Goal: Task Accomplishment & Management: Check status

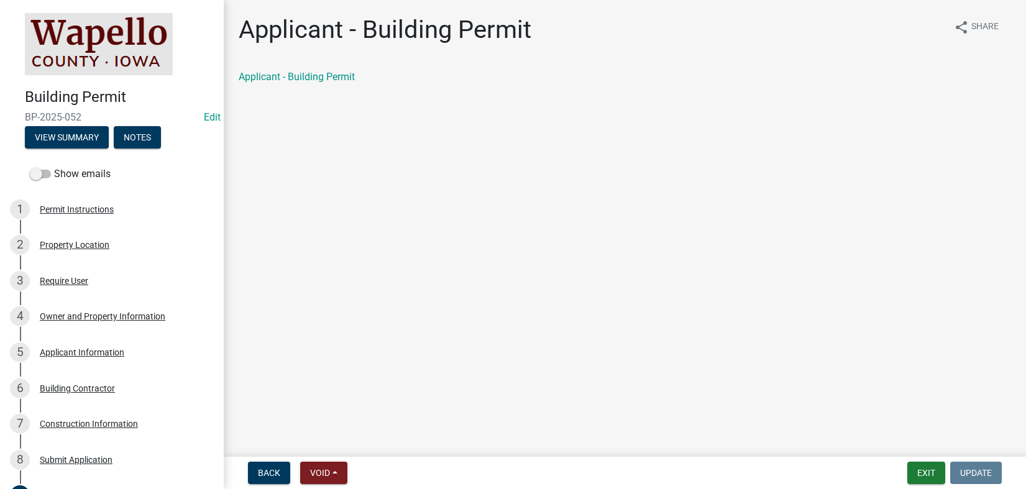
scroll to position [291, 0]
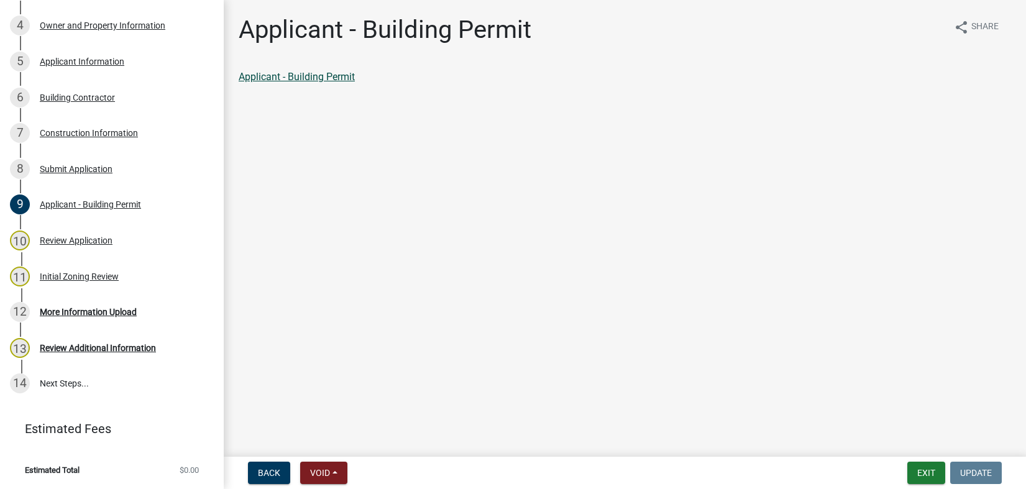
click at [306, 76] on link "Applicant - Building Permit" at bounding box center [297, 77] width 116 height 12
click at [655, 291] on main "Applicant - Building Permit share Share Applicant - Building Permit" at bounding box center [625, 226] width 802 height 452
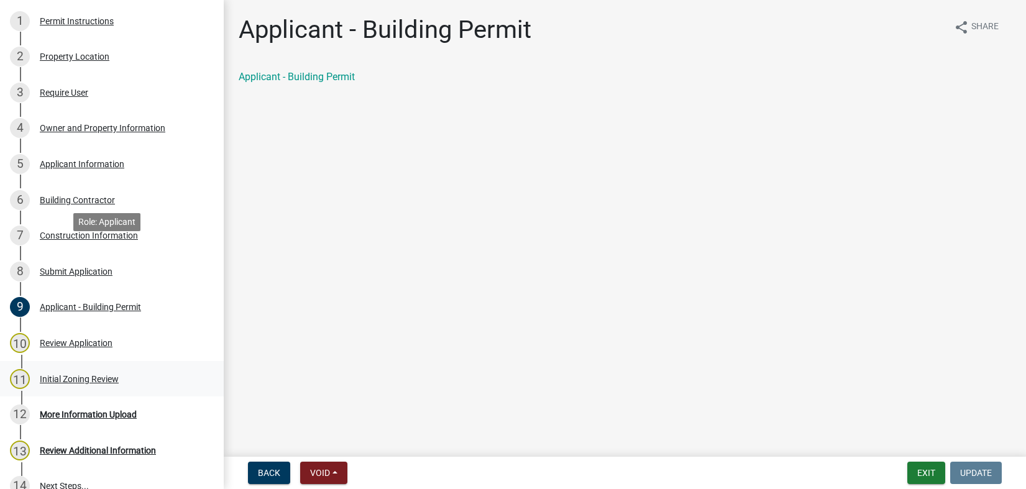
scroll to position [229, 0]
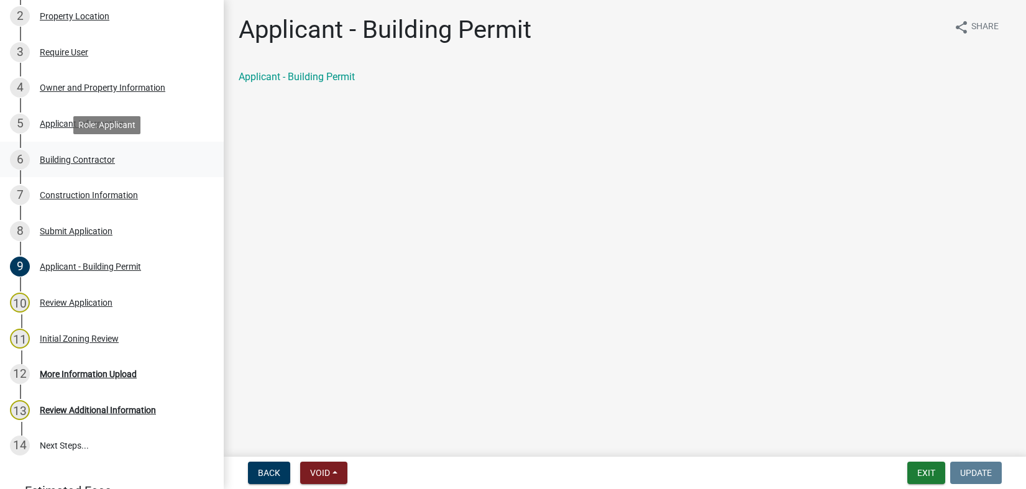
click at [54, 153] on div "6 Building Contractor" at bounding box center [107, 160] width 194 height 20
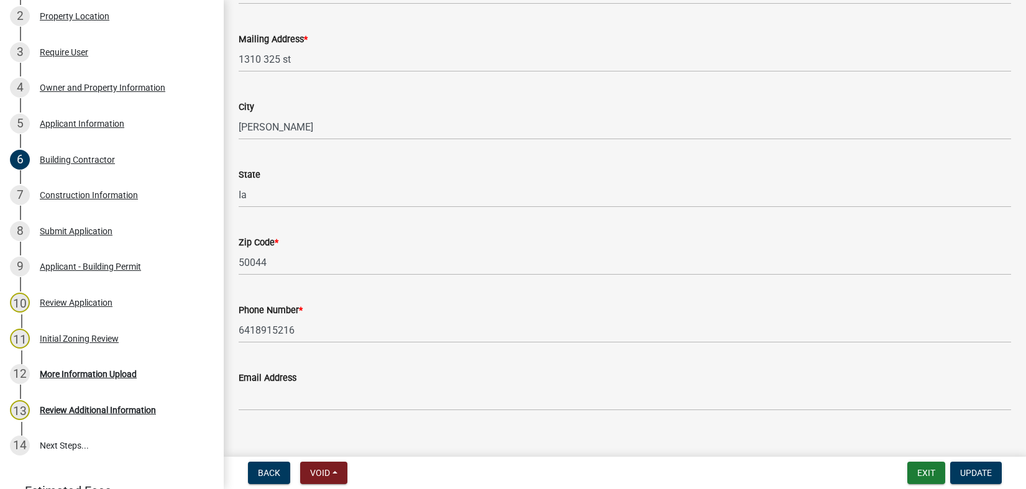
scroll to position [236, 0]
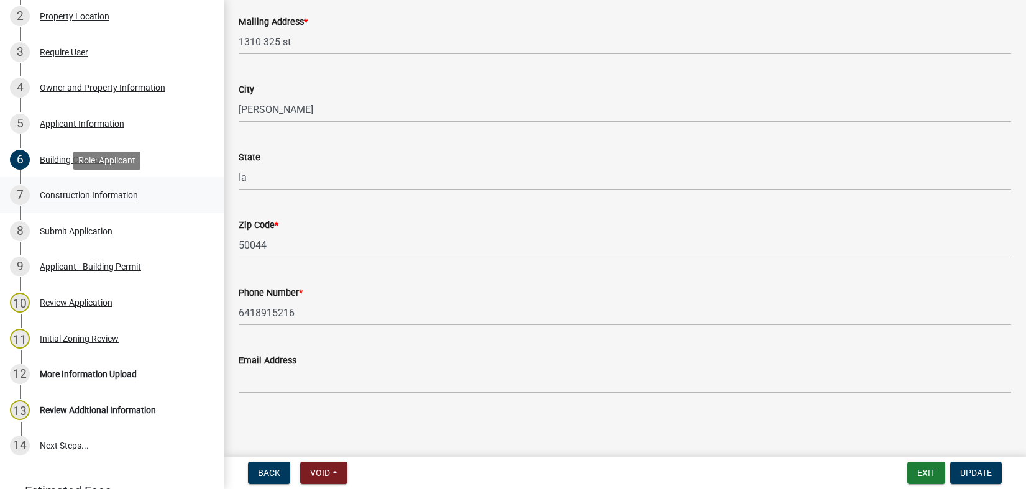
click at [65, 197] on div "Construction Information" at bounding box center [89, 195] width 98 height 9
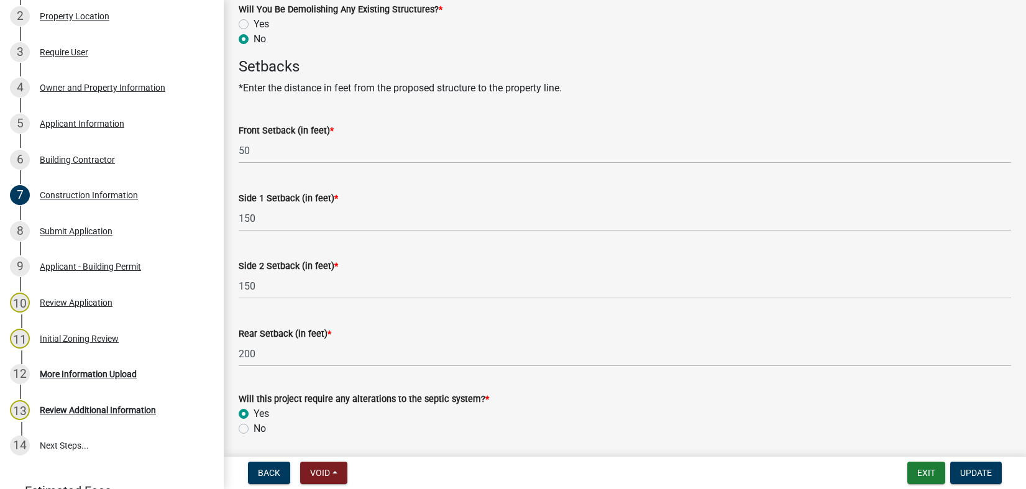
scroll to position [665, 0]
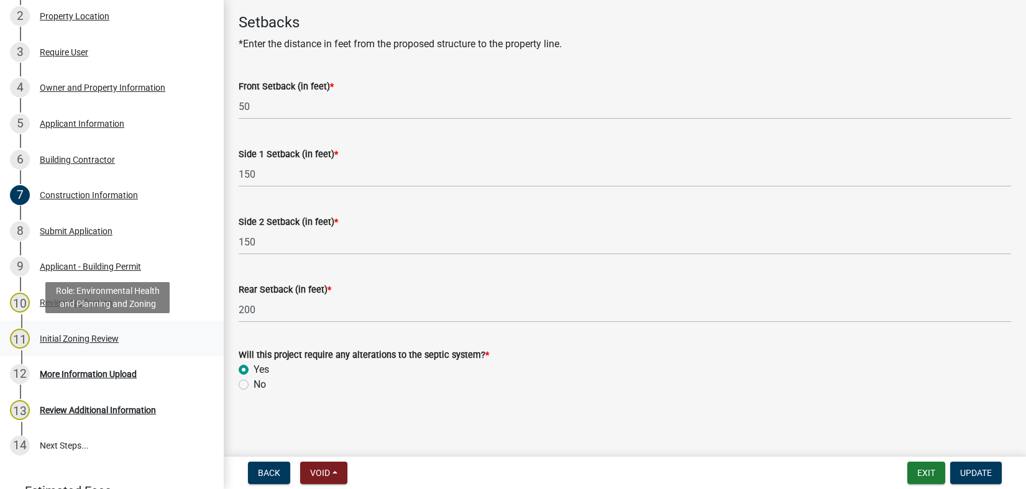
click at [76, 337] on div "Initial Zoning Review" at bounding box center [79, 338] width 79 height 9
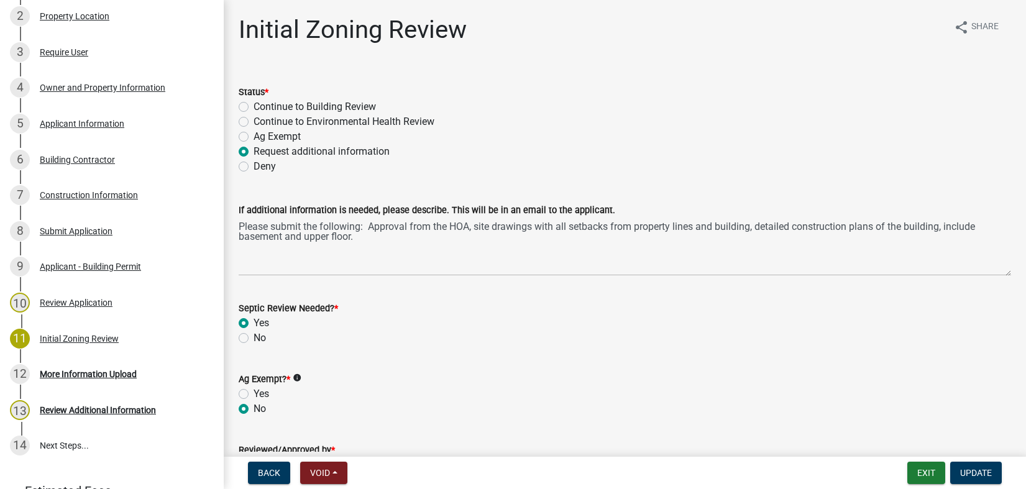
scroll to position [229, 0]
click at [921, 470] on button "Exit" at bounding box center [926, 473] width 38 height 22
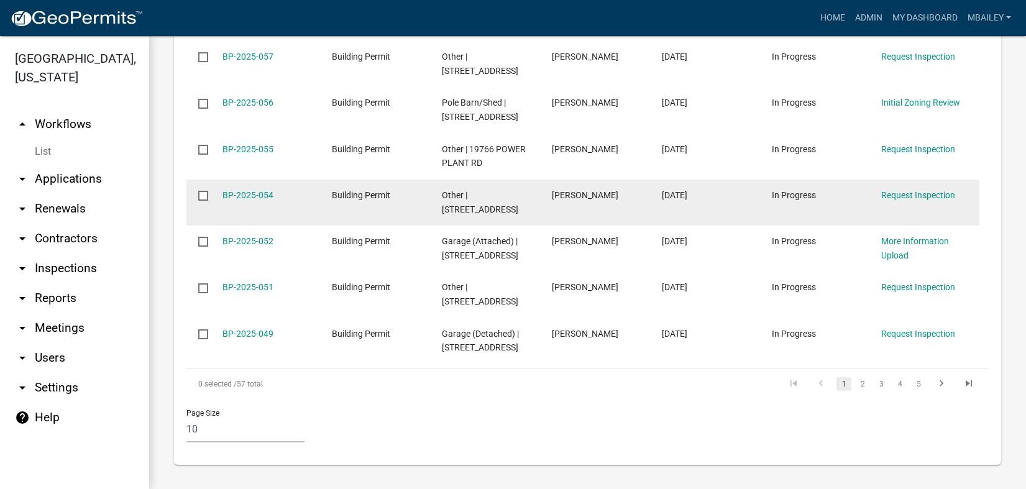
scroll to position [962, 0]
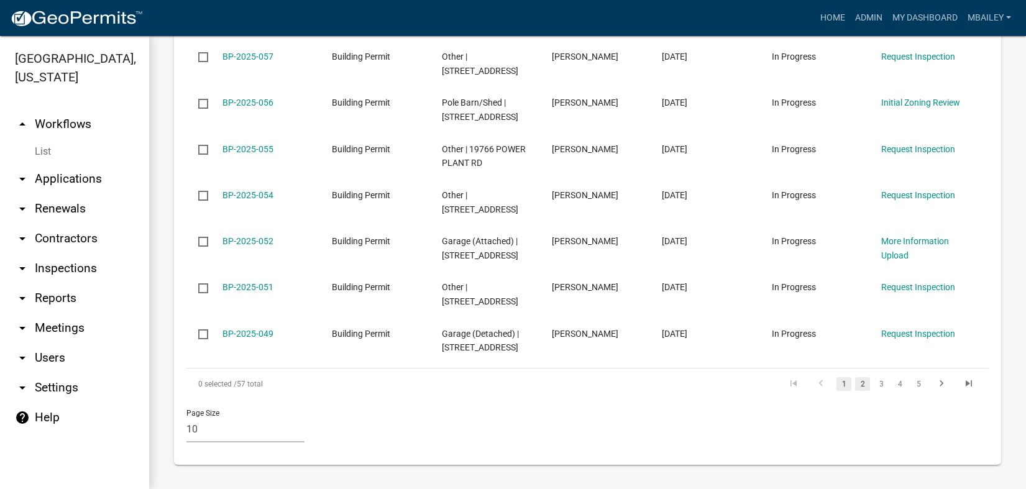
click at [857, 383] on link "2" at bounding box center [862, 384] width 15 height 14
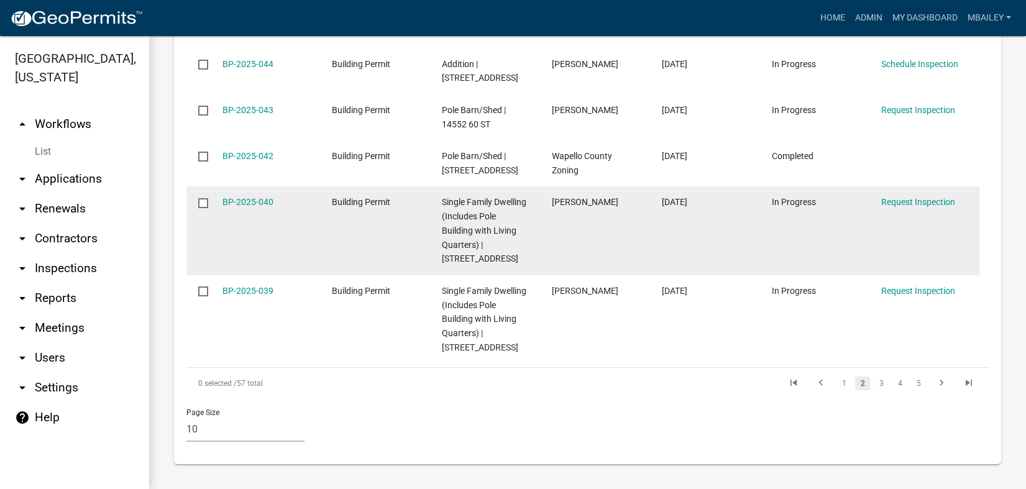
scroll to position [1075, 0]
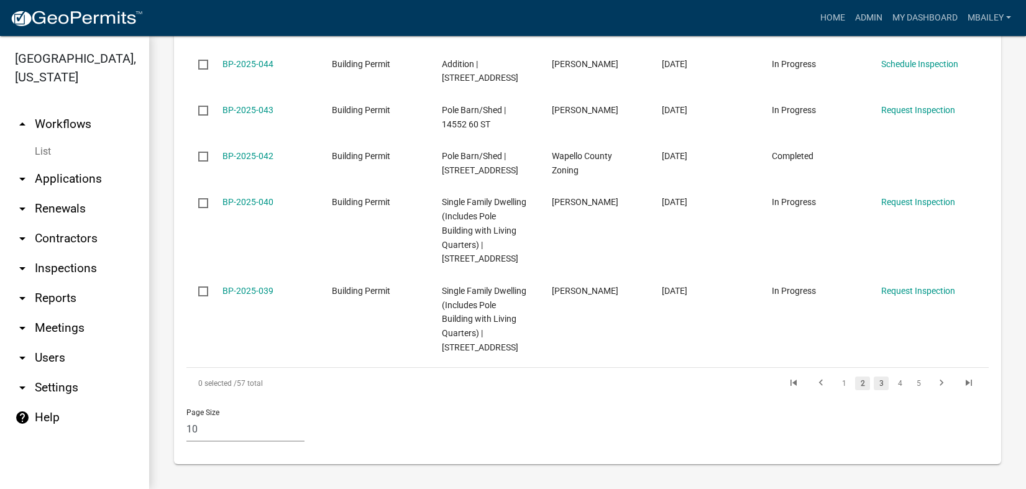
click at [877, 384] on link "3" at bounding box center [880, 383] width 15 height 14
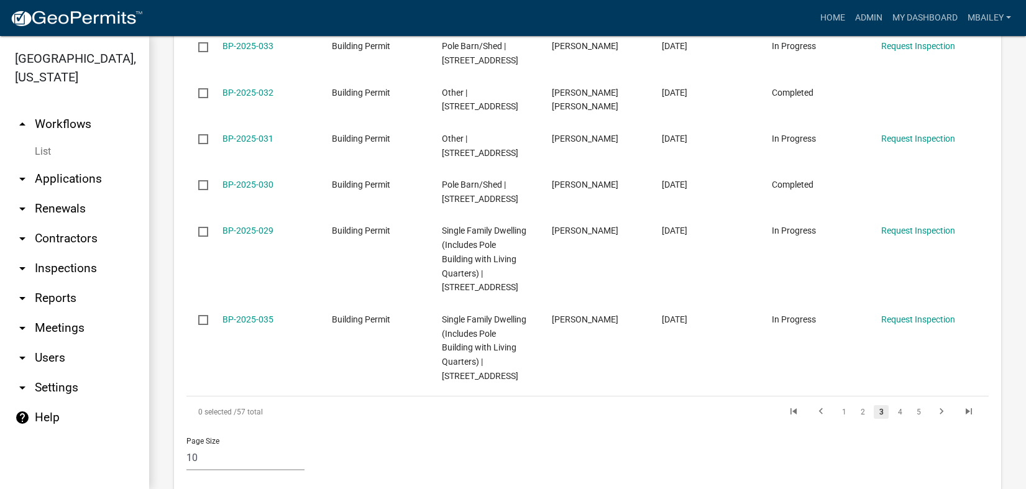
click at [877, 405] on link "3" at bounding box center [880, 412] width 15 height 14
click at [893, 405] on link "4" at bounding box center [899, 412] width 15 height 14
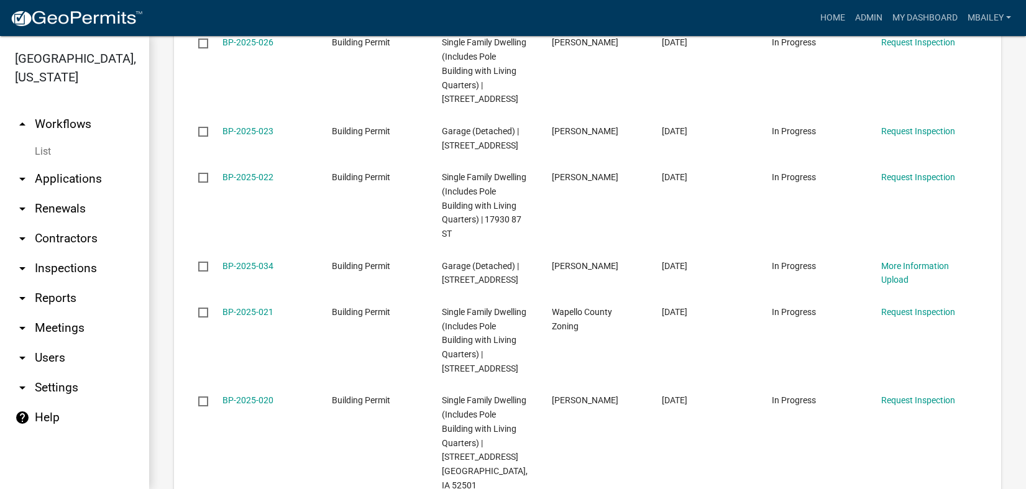
scroll to position [1074, 0]
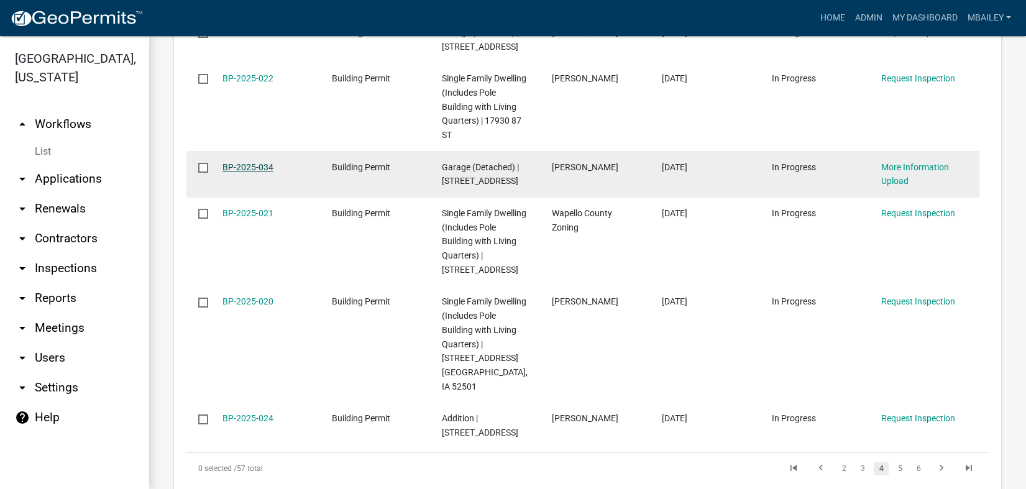
click at [252, 164] on link "BP-2025-034" at bounding box center [247, 167] width 51 height 10
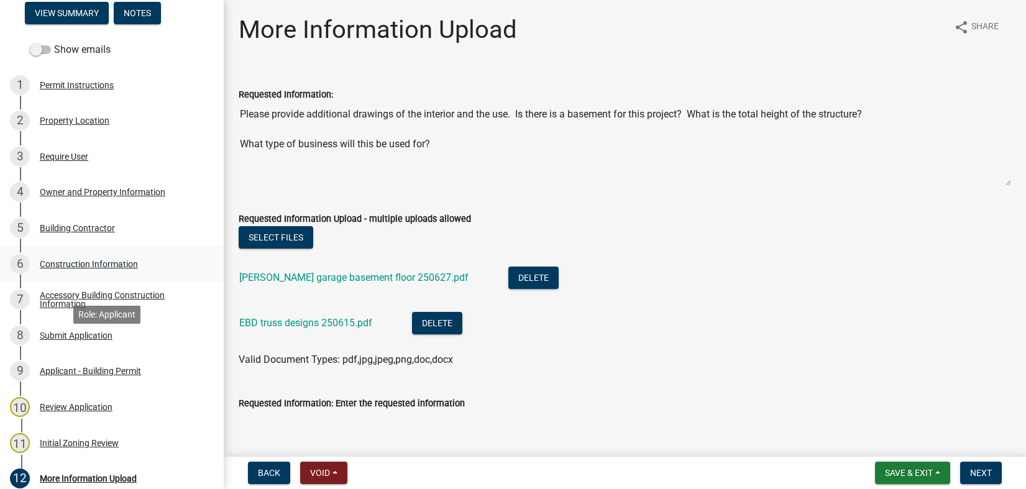
scroll to position [186, 0]
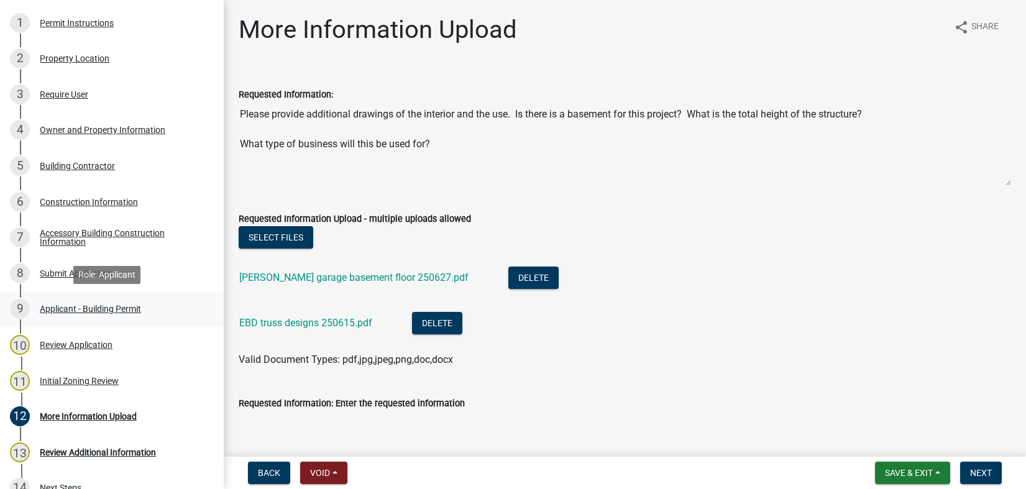
click at [88, 304] on div "Applicant - Building Permit" at bounding box center [90, 308] width 101 height 9
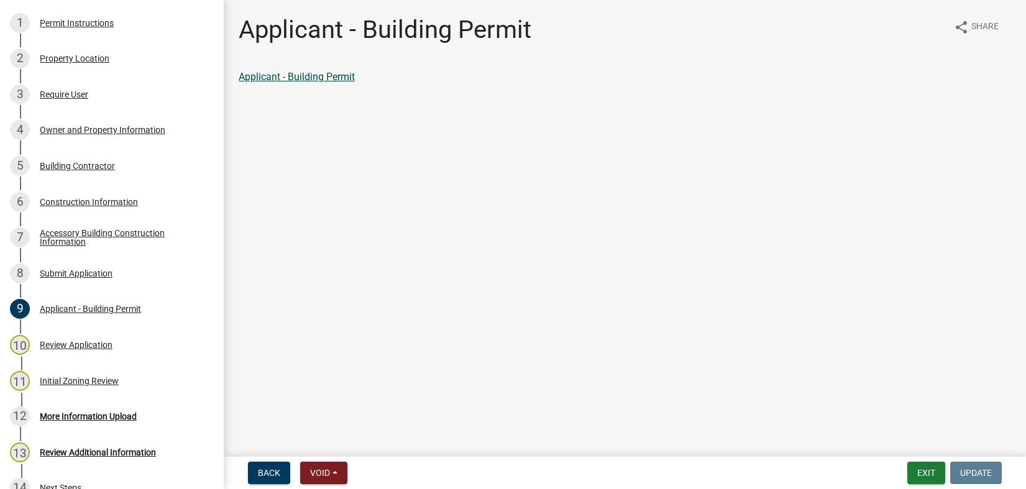
click at [328, 76] on link "Applicant - Building Permit" at bounding box center [297, 77] width 116 height 12
click at [770, 324] on main "Applicant - Building Permit share Share Applicant - Building Permit" at bounding box center [625, 226] width 802 height 452
click at [78, 229] on div "Accessory Building Construction Information" at bounding box center [122, 237] width 164 height 17
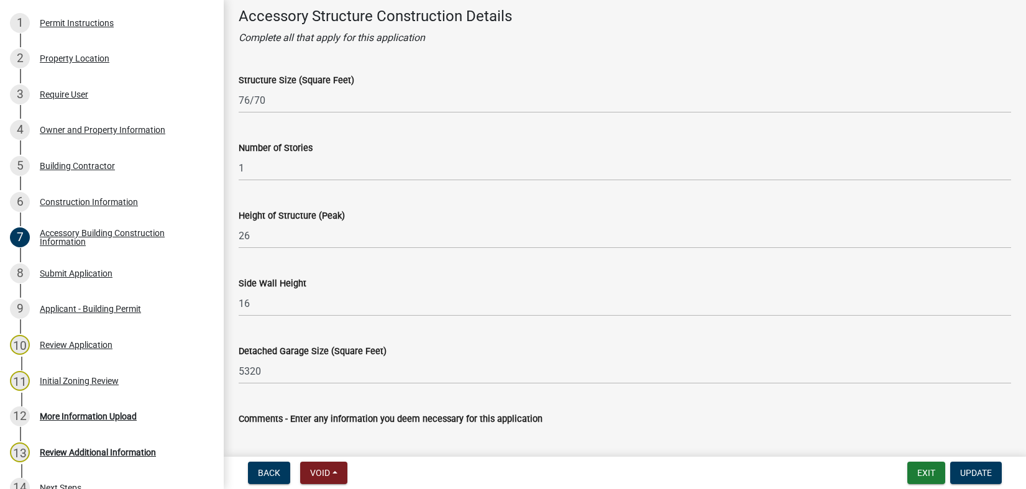
scroll to position [62, 0]
click at [116, 415] on div "More Information Upload" at bounding box center [88, 416] width 97 height 9
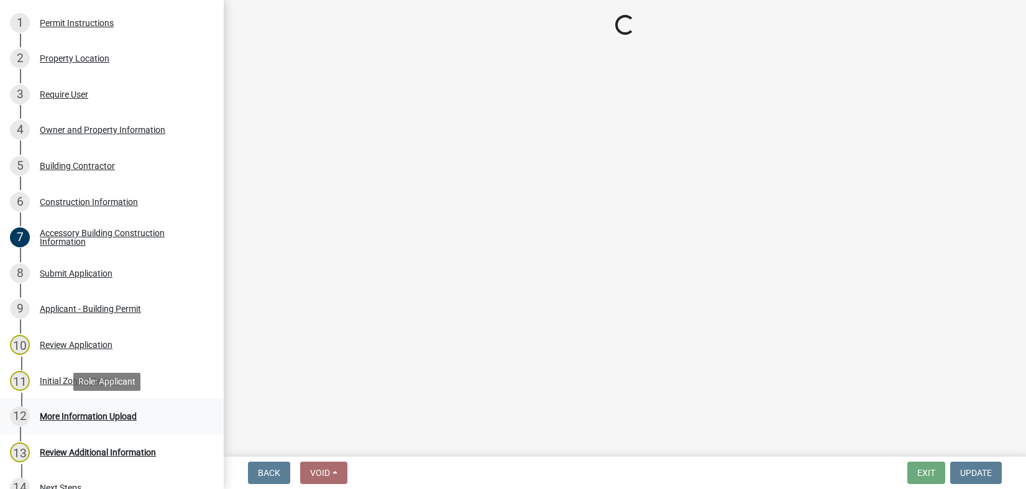
scroll to position [0, 0]
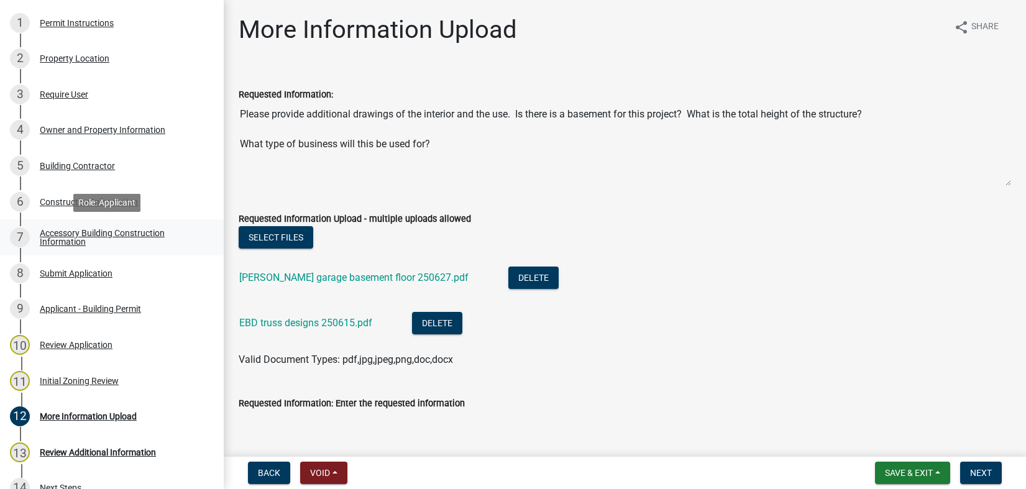
click at [77, 234] on div "Accessory Building Construction Information" at bounding box center [122, 237] width 164 height 17
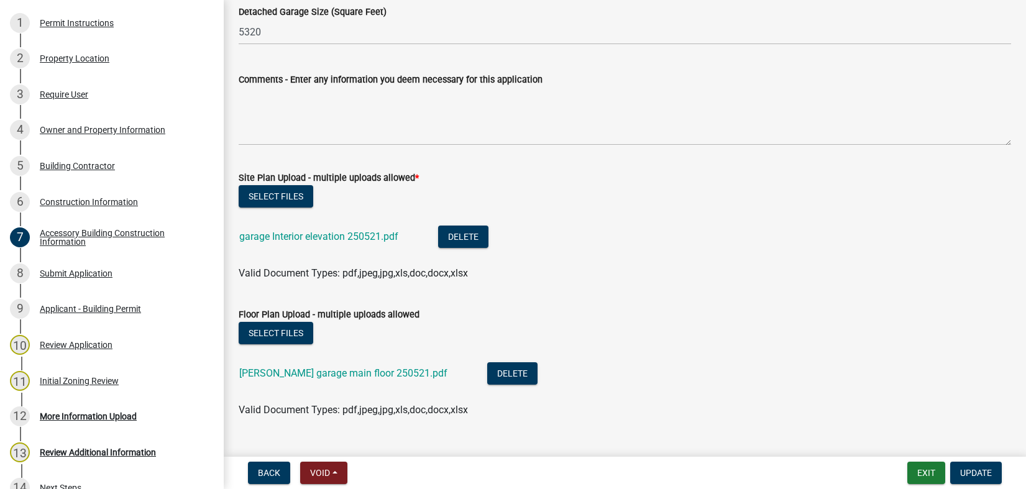
scroll to position [427, 0]
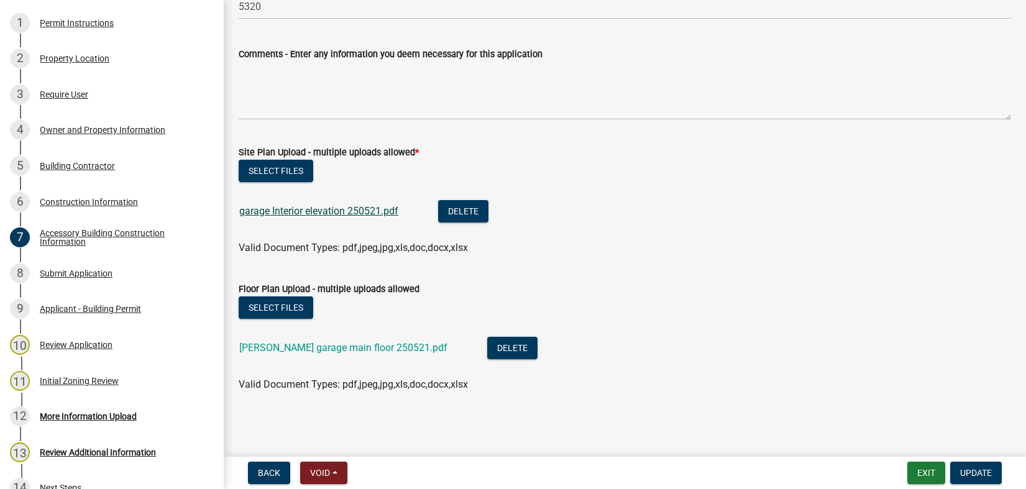
click at [322, 208] on link "garage Interior elevation 250521.pdf" at bounding box center [318, 211] width 159 height 12
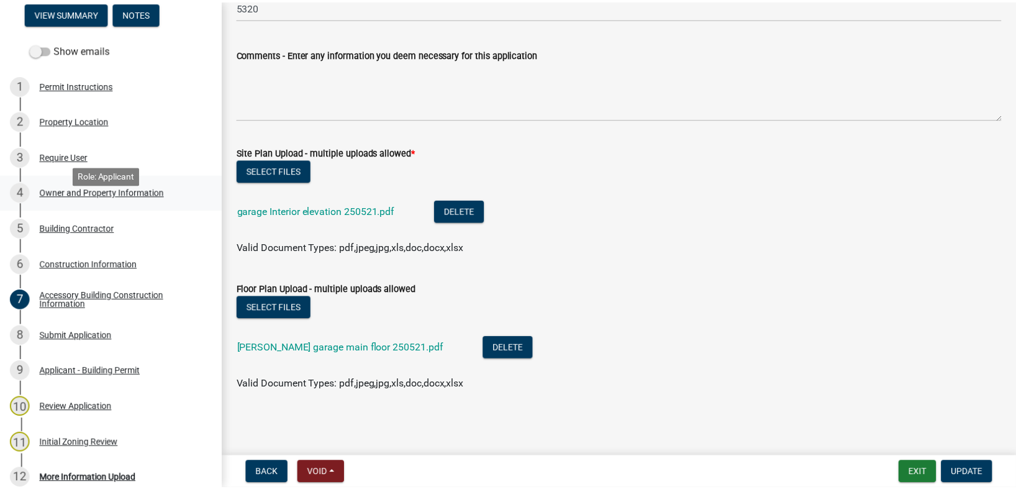
scroll to position [0, 0]
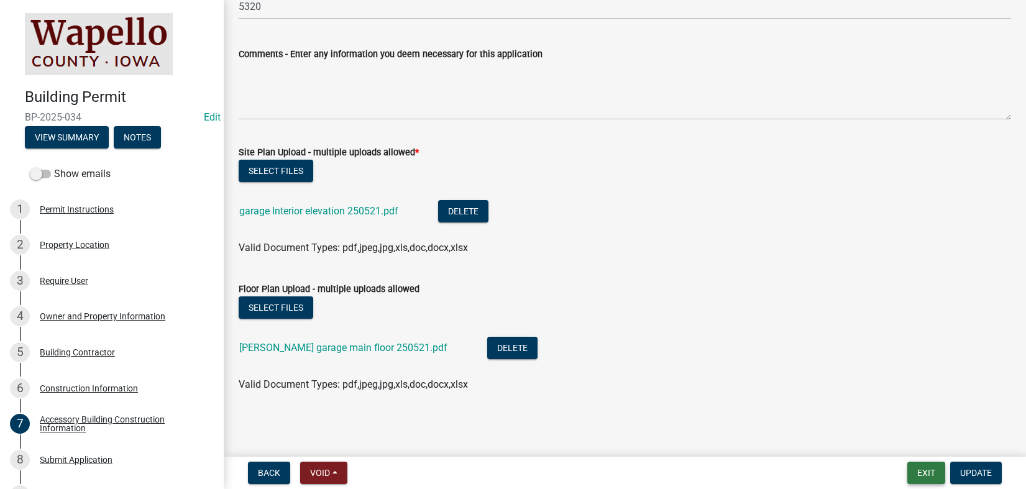
click at [924, 468] on button "Exit" at bounding box center [926, 473] width 38 height 22
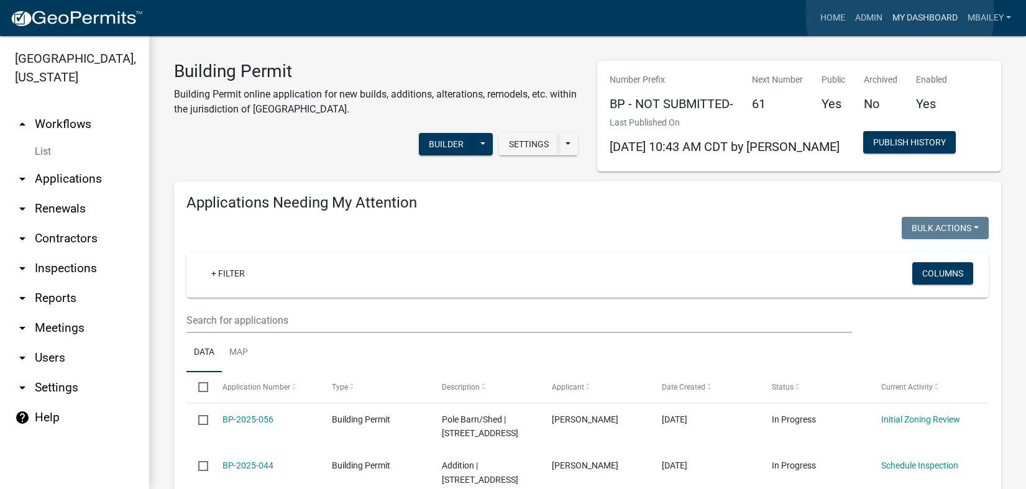
click at [900, 15] on link "My Dashboard" at bounding box center [924, 18] width 75 height 24
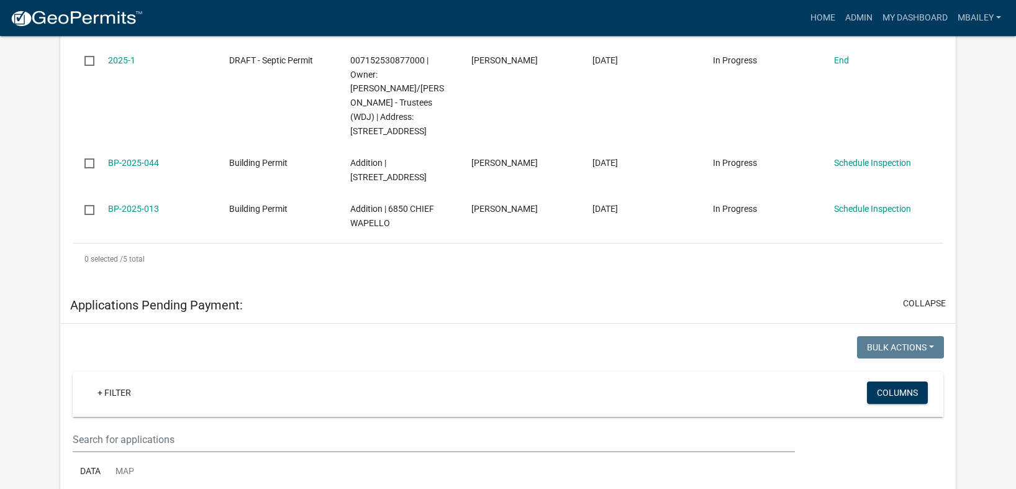
scroll to position [870, 0]
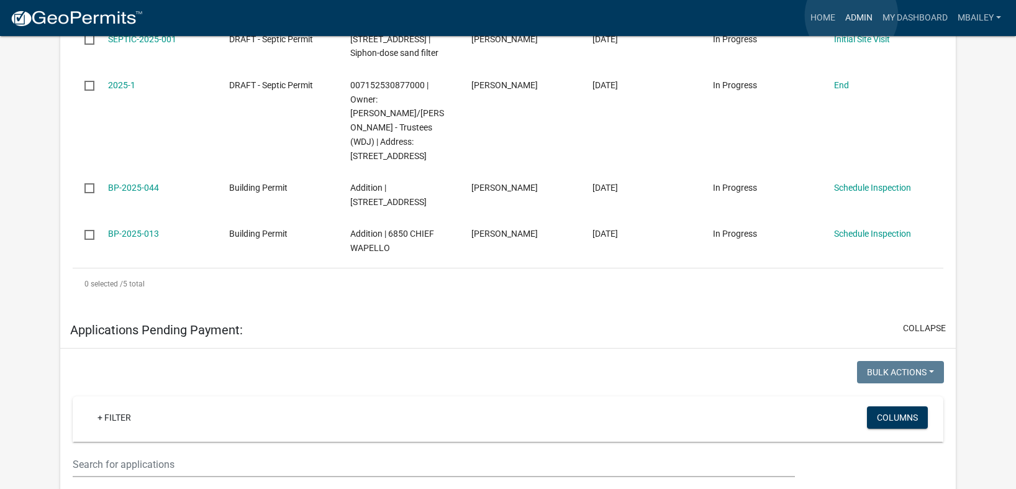
click at [852, 16] on link "Admin" at bounding box center [859, 18] width 37 height 24
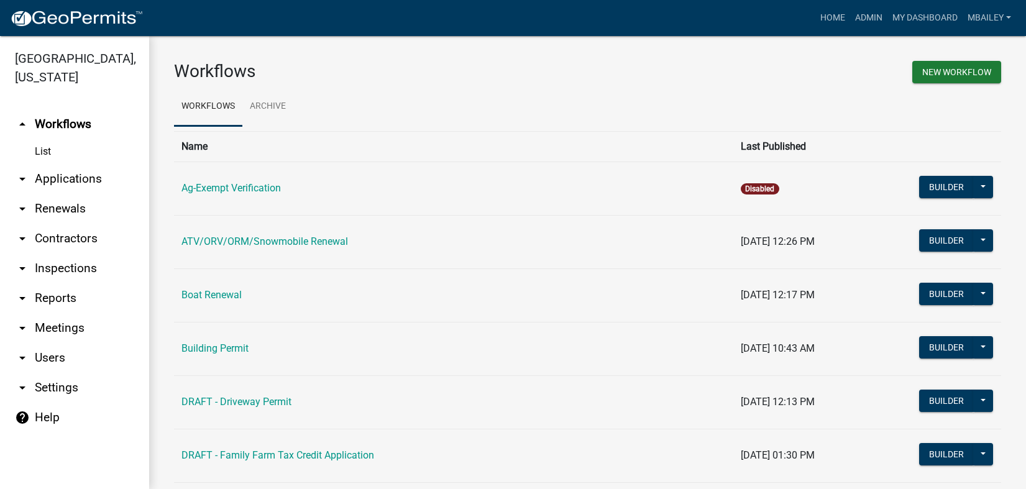
click at [217, 350] on link "Building Permit" at bounding box center [214, 348] width 67 height 12
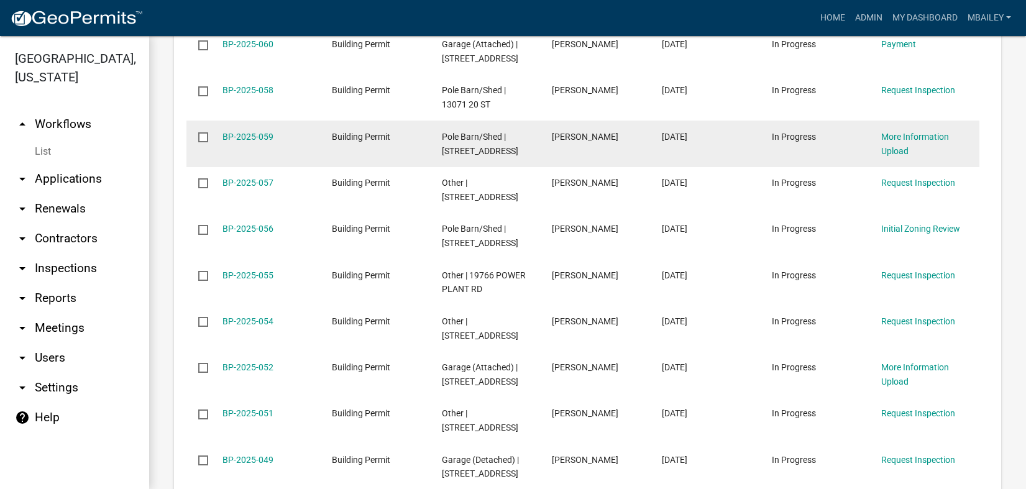
scroll to position [808, 0]
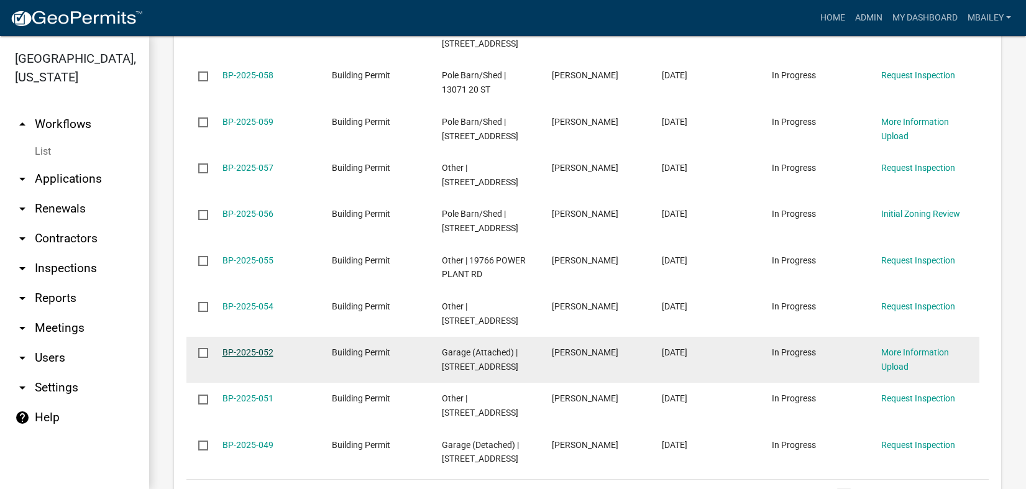
click at [245, 350] on link "BP-2025-052" at bounding box center [247, 352] width 51 height 10
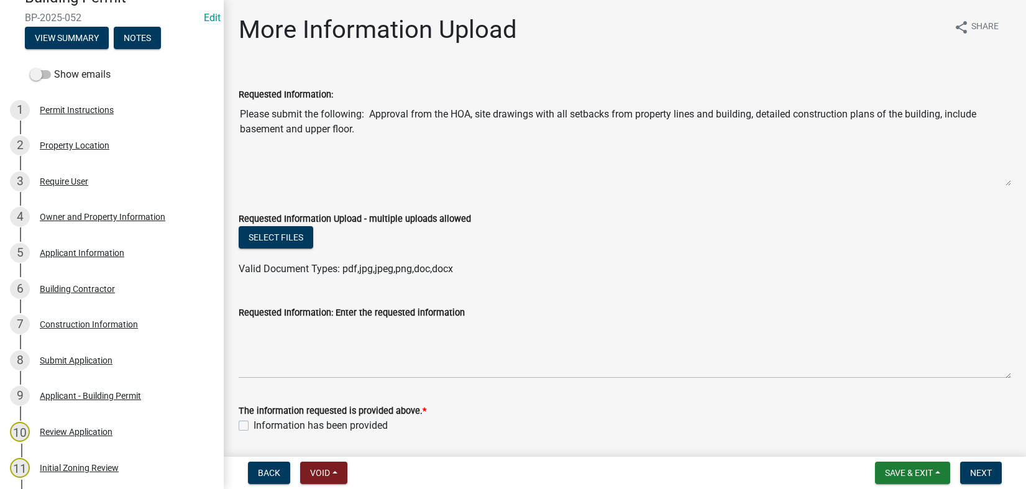
scroll to position [99, 0]
click at [100, 318] on div "7 Construction Information" at bounding box center [107, 324] width 194 height 20
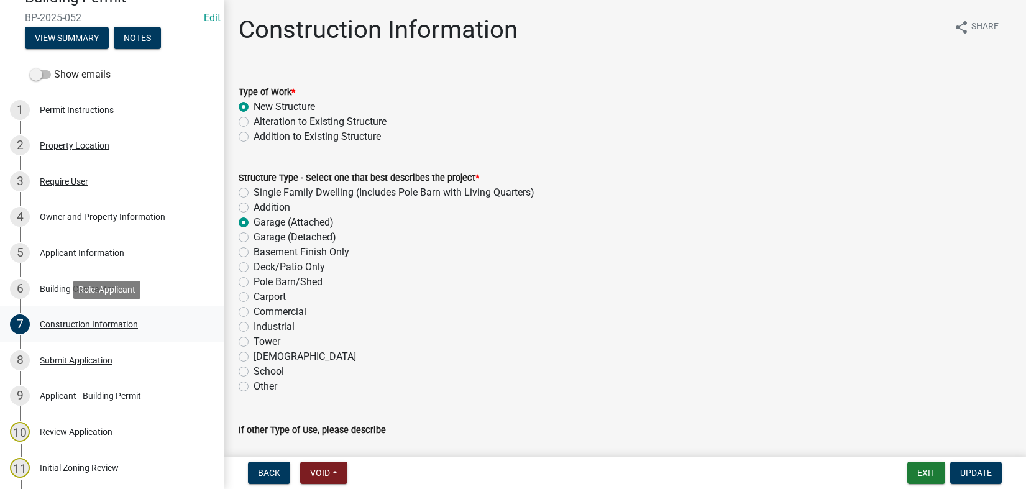
click at [85, 322] on div "Construction Information" at bounding box center [89, 324] width 98 height 9
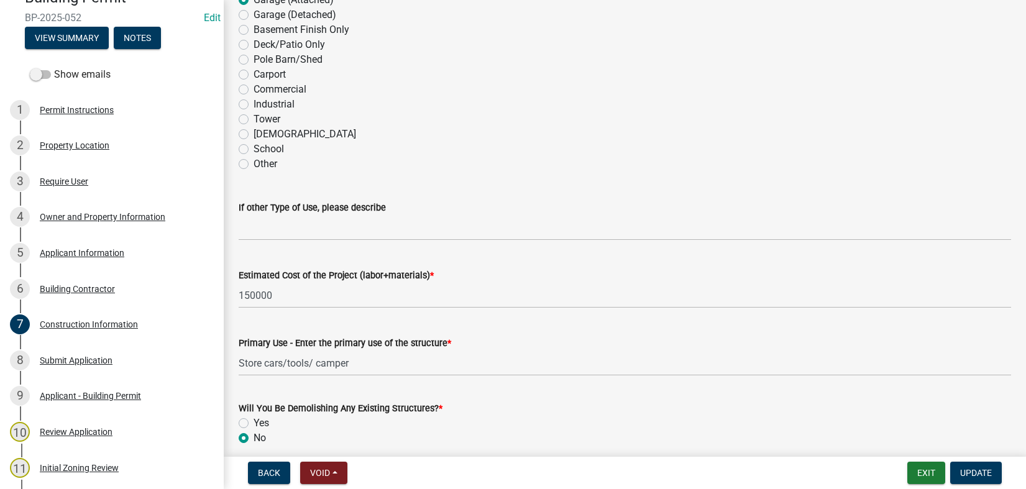
scroll to position [249, 0]
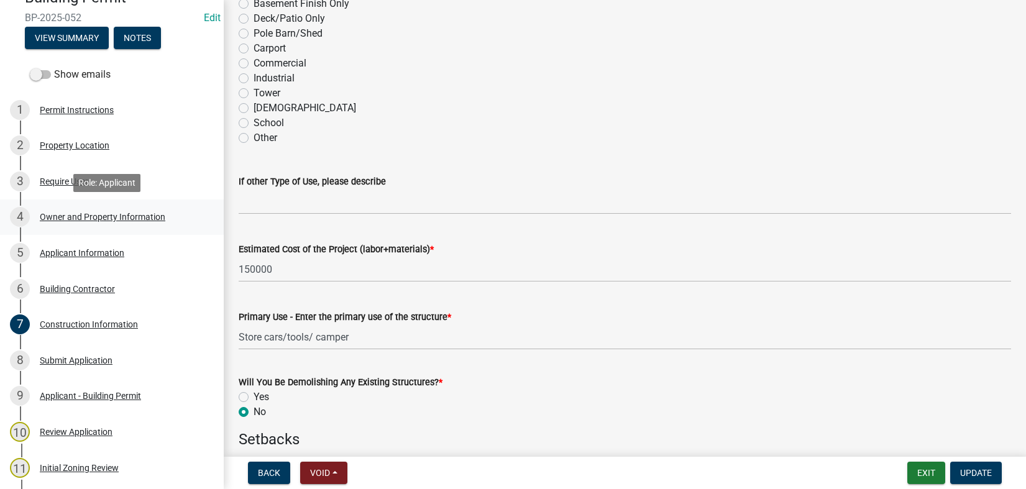
click at [89, 212] on div "Owner and Property Information" at bounding box center [102, 216] width 125 height 9
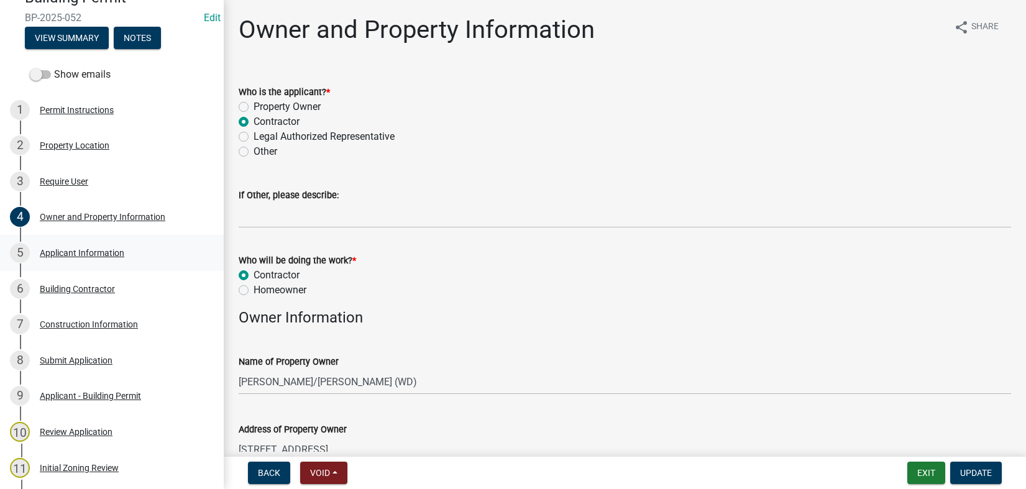
click at [81, 253] on div "Applicant Information" at bounding box center [82, 253] width 84 height 9
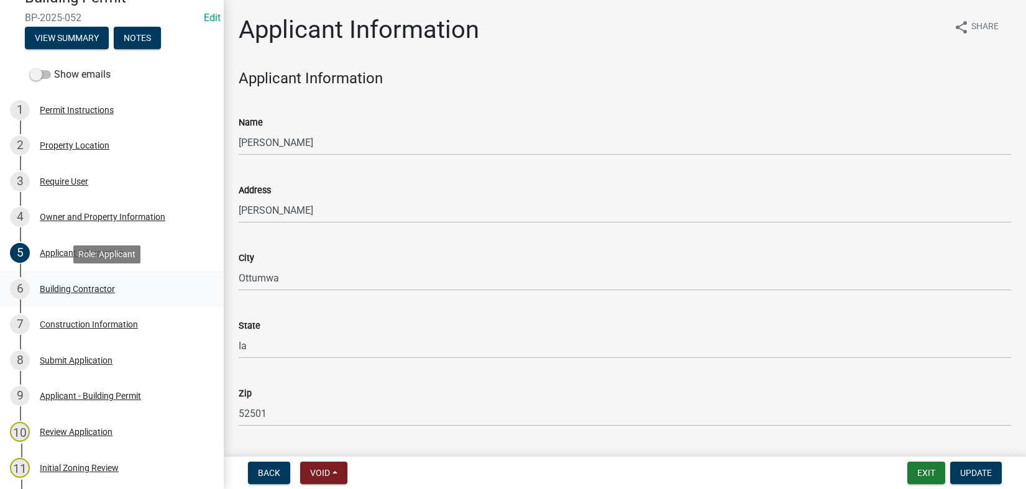
click at [109, 287] on div "Building Contractor" at bounding box center [77, 289] width 75 height 9
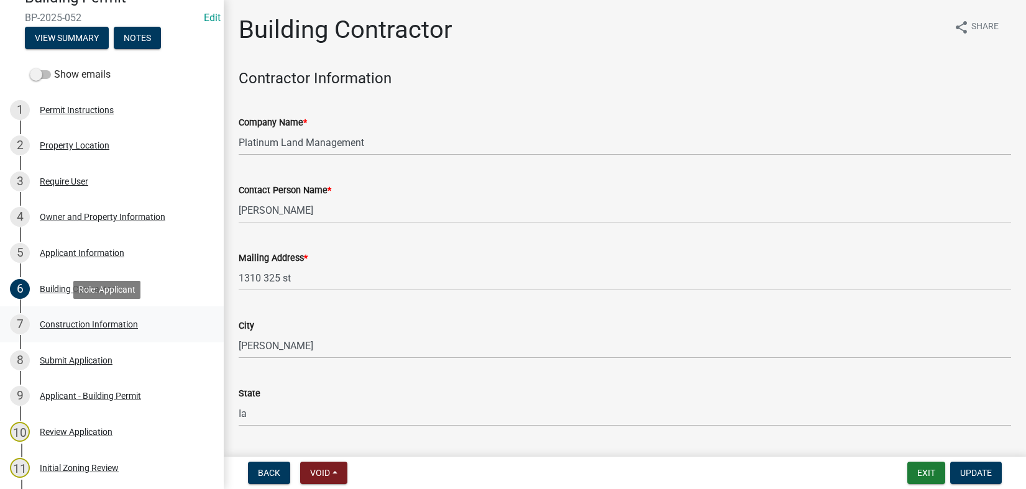
click at [107, 323] on div "Construction Information" at bounding box center [89, 324] width 98 height 9
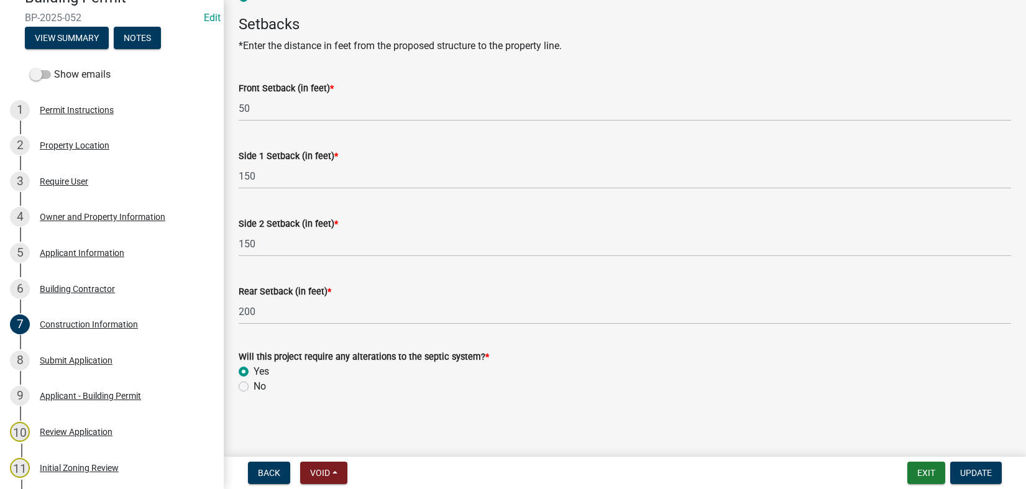
scroll to position [665, 0]
